Goal: Task Accomplishment & Management: Use online tool/utility

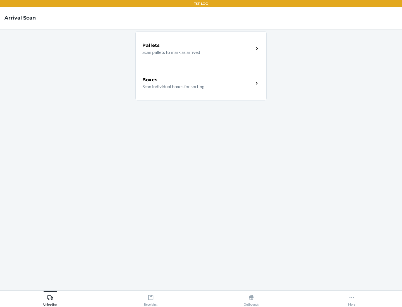
click at [198, 80] on div "Boxes" at bounding box center [197, 80] width 111 height 7
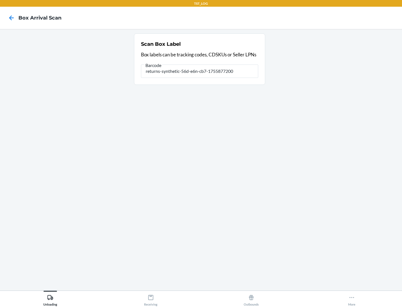
type input "returns-synthetic-56d-e6n-cb7-1755877200"
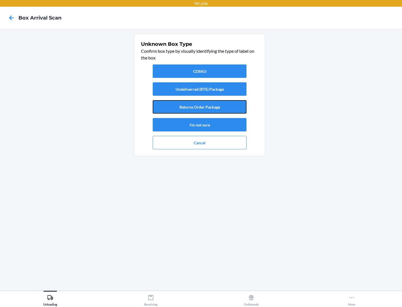
click at [200, 107] on button "Returns Order Package" at bounding box center [200, 106] width 94 height 13
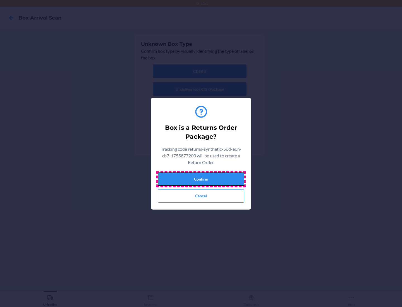
click at [201, 179] on button "Confirm" at bounding box center [201, 179] width 87 height 13
